Goal: Transaction & Acquisition: Download file/media

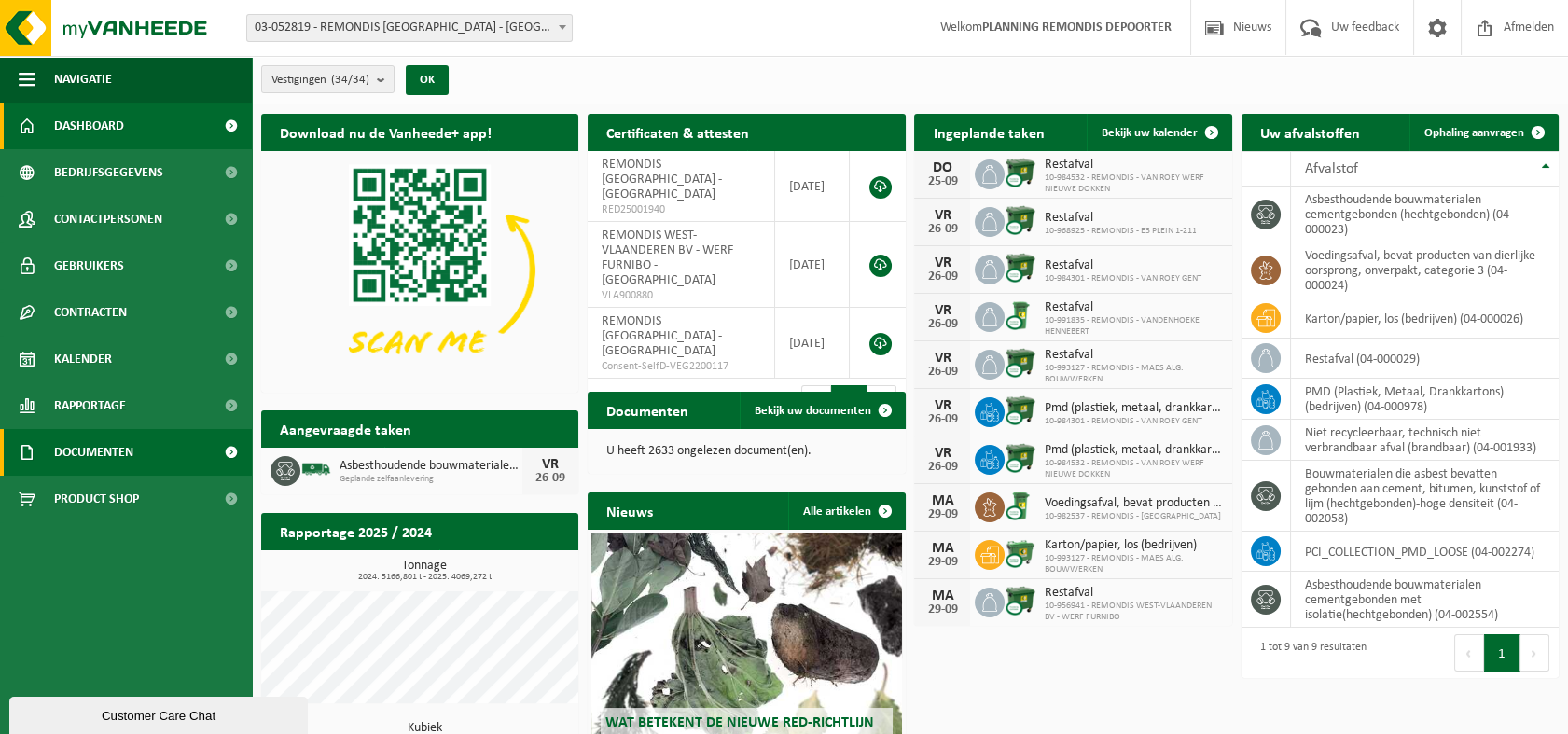
click at [96, 453] on span "Documenten" at bounding box center [93, 452] width 79 height 47
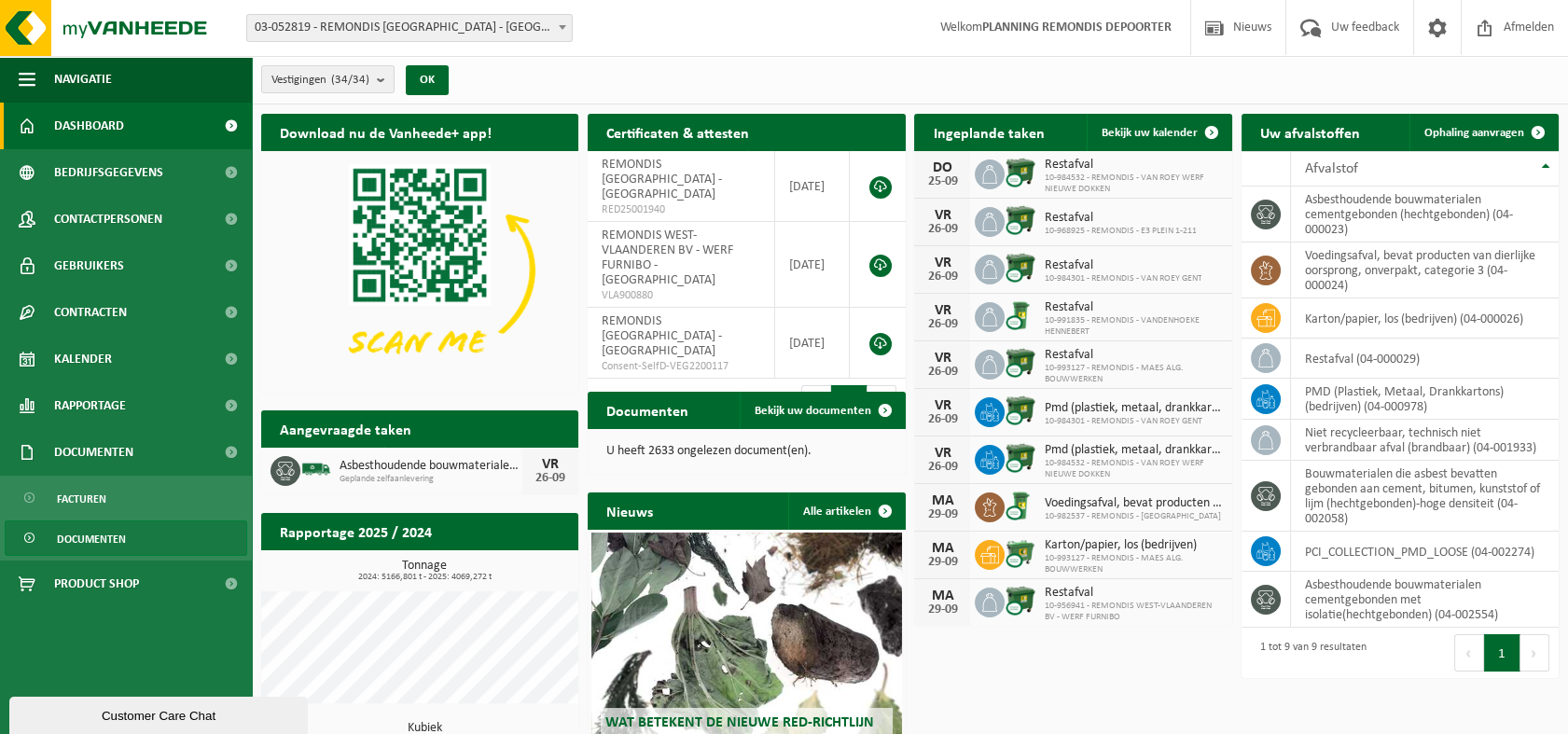
click at [110, 543] on span "Documenten" at bounding box center [91, 538] width 69 height 35
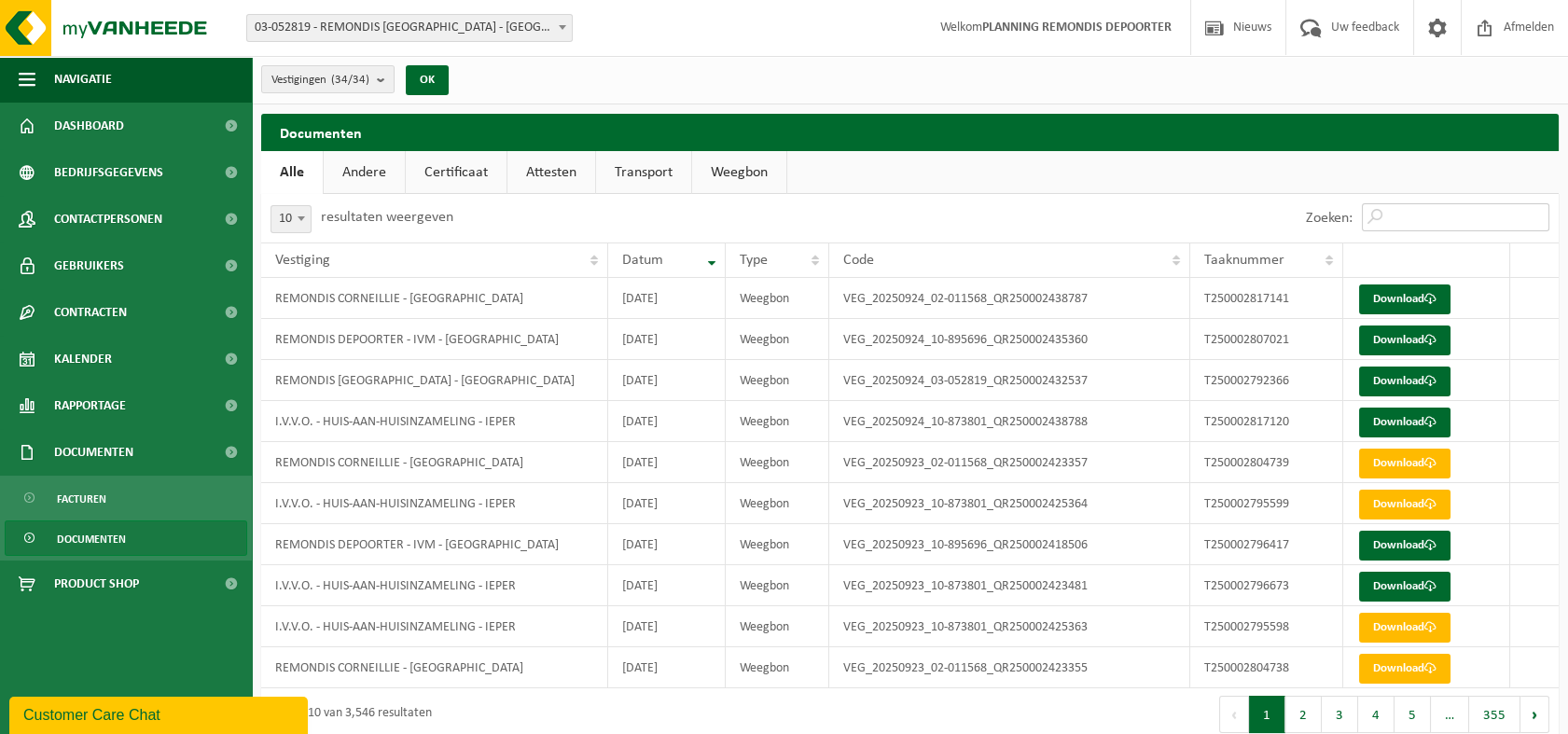
drag, startPoint x: 1413, startPoint y: 211, endPoint x: 1430, endPoint y: 211, distance: 17.0
click at [1414, 211] on input "Zoeken:" at bounding box center [1455, 216] width 187 height 28
paste input "T250002817141"
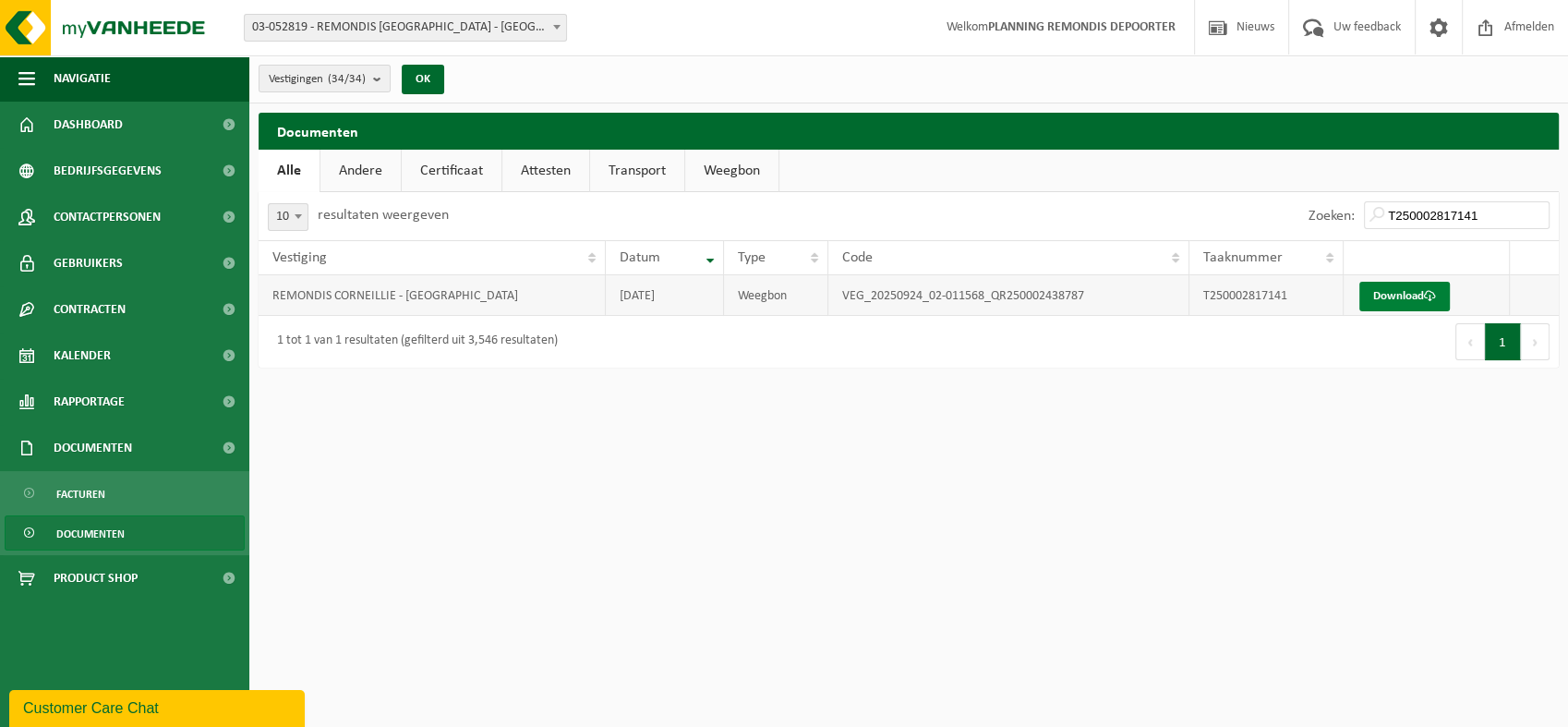
click at [1396, 297] on link "Download" at bounding box center [1404, 296] width 90 height 29
drag, startPoint x: 1371, startPoint y: 221, endPoint x: 1221, endPoint y: 222, distance: 150.0
click at [1221, 222] on div "Zoeken: T250002817141" at bounding box center [1234, 215] width 651 height 48
paste input "20"
type input "T250002817120"
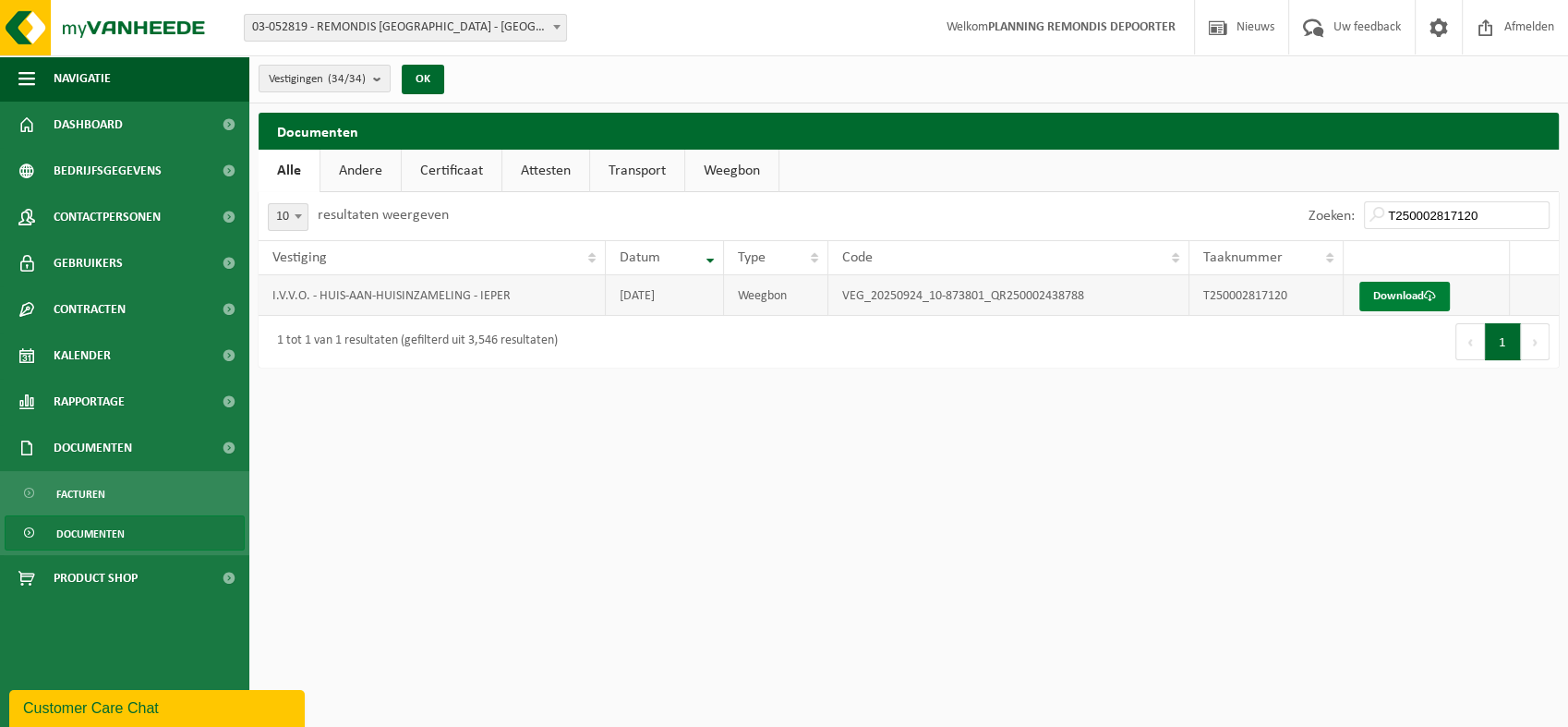
click at [1398, 292] on link "Download" at bounding box center [1404, 296] width 90 height 29
click at [1387, 292] on link "Download" at bounding box center [1404, 296] width 90 height 29
